Goal: Task Accomplishment & Management: Complete application form

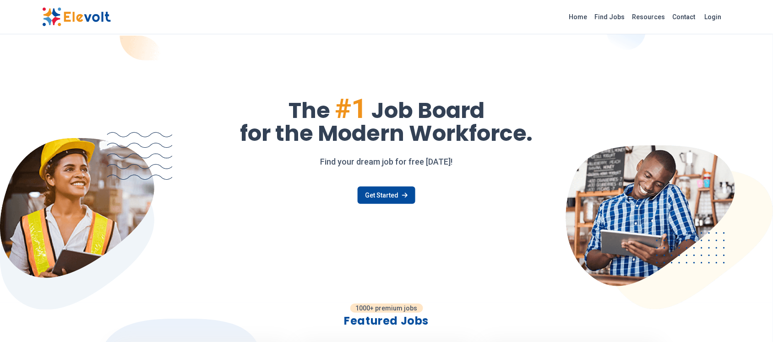
click at [494, 17] on link "Find Jobs" at bounding box center [610, 17] width 38 height 15
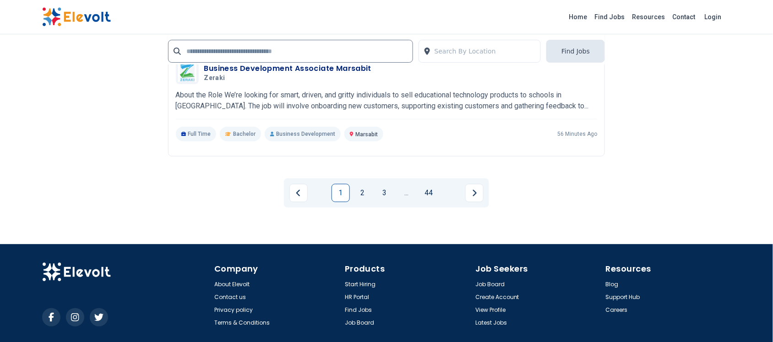
scroll to position [1946, 0]
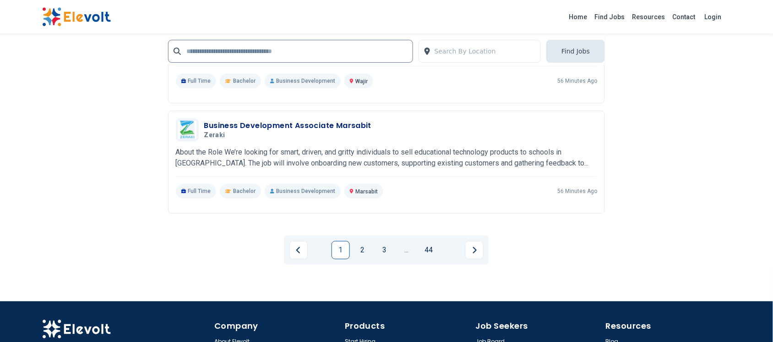
click at [360, 246] on link "2" at bounding box center [362, 250] width 18 height 18
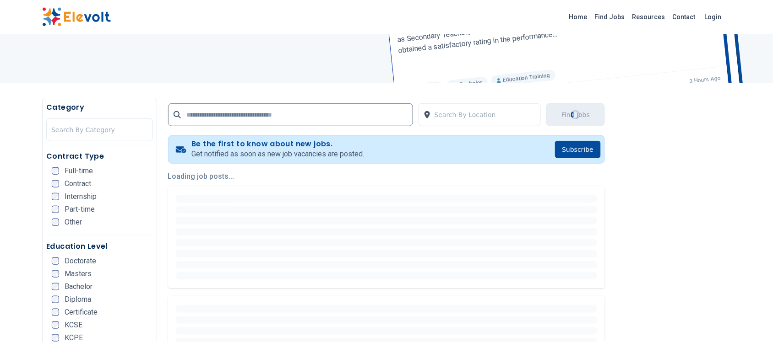
scroll to position [114, 0]
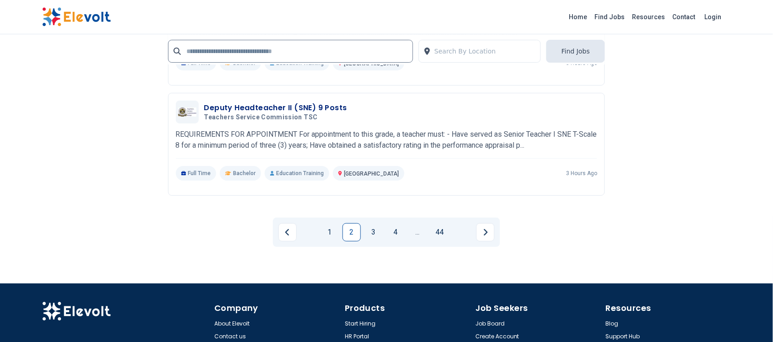
scroll to position [2065, 0]
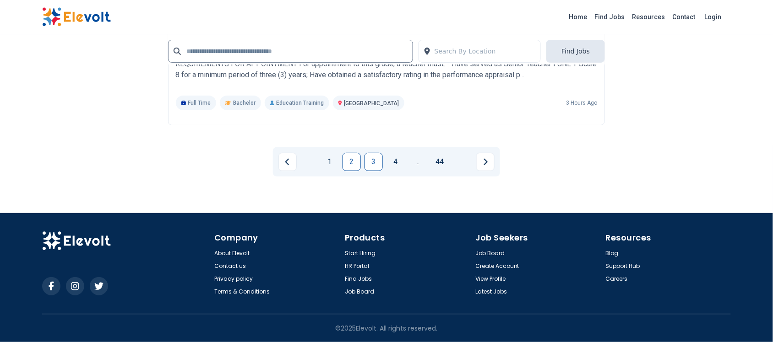
click at [378, 166] on link "3" at bounding box center [373, 162] width 18 height 18
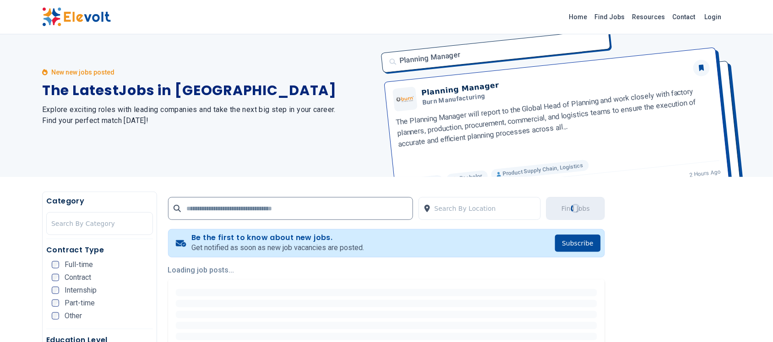
scroll to position [0, 0]
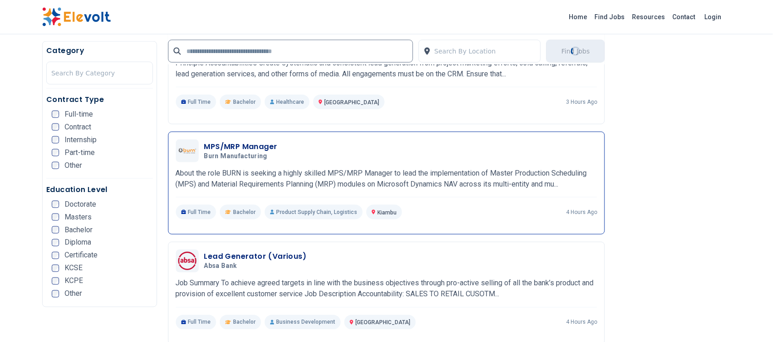
scroll to position [1316, 0]
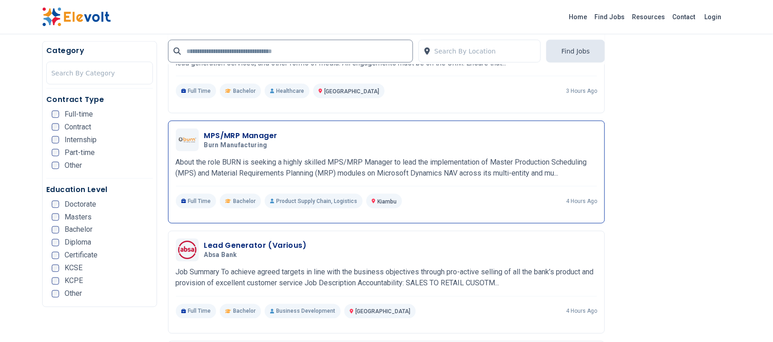
click at [227, 122] on div "MPS/MRP Manager Burn Manufacturing 08/12/2025 09/11/2025 Kiambu KE About the ro…" at bounding box center [386, 172] width 437 height 103
click at [237, 136] on h3 "MPS/MRP Manager" at bounding box center [240, 135] width 73 height 11
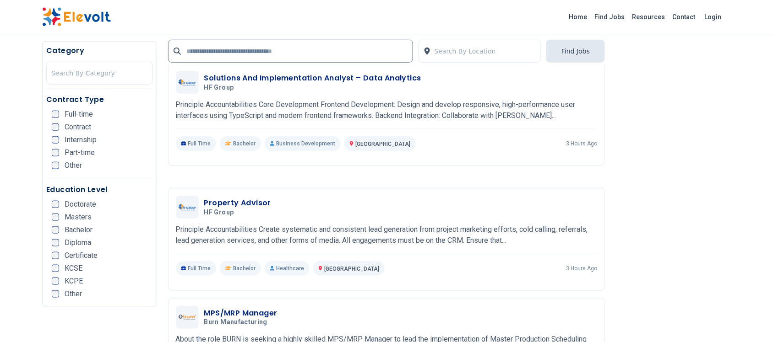
scroll to position [1202, 0]
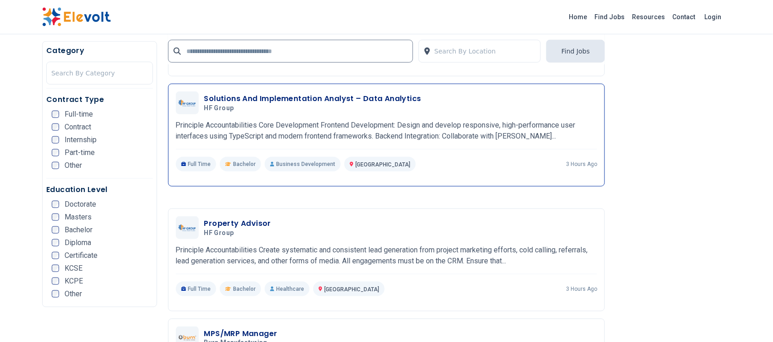
click at [248, 96] on h3 "Solutions And Implementation Analyst – Data Analytics" at bounding box center [312, 98] width 217 height 11
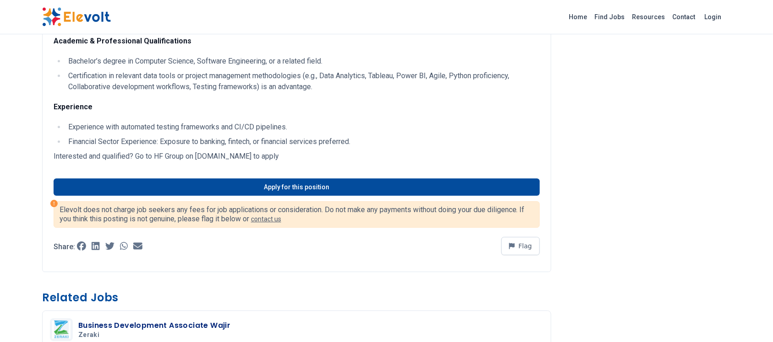
scroll to position [858, 0]
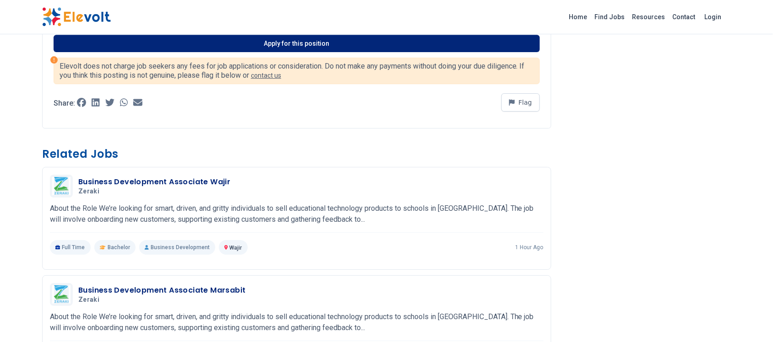
click at [271, 44] on link "Apply for this position" at bounding box center [297, 43] width 486 height 17
